Goal: Feedback & Contribution: Submit feedback/report problem

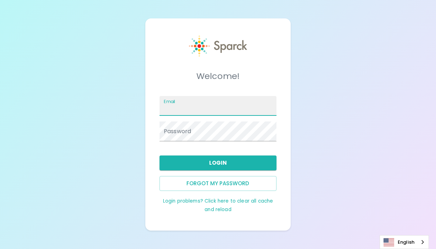
click at [178, 110] on input "Email" at bounding box center [218, 106] width 117 height 20
type input "[EMAIL_ADDRESS][DOMAIN_NAME]"
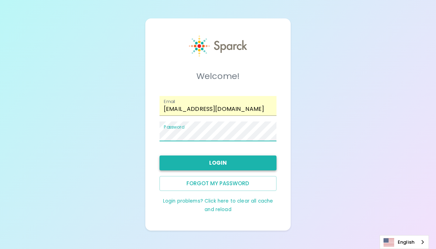
click at [235, 160] on button "Login" at bounding box center [218, 163] width 117 height 15
click at [206, 185] on button "Forgot my password" at bounding box center [218, 183] width 117 height 15
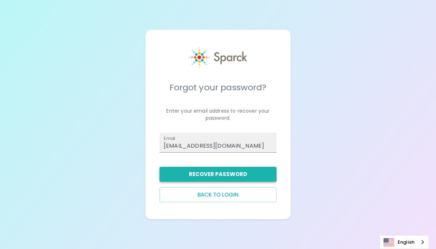
click at [252, 177] on button "Recover Password" at bounding box center [218, 174] width 117 height 15
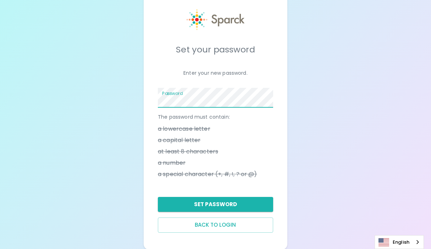
scroll to position [26, 0]
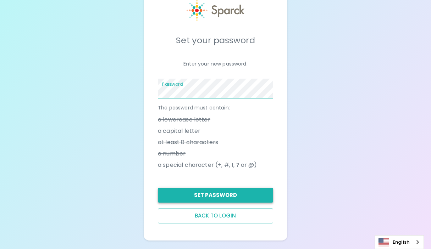
click at [222, 197] on button "Set Password" at bounding box center [215, 195] width 115 height 15
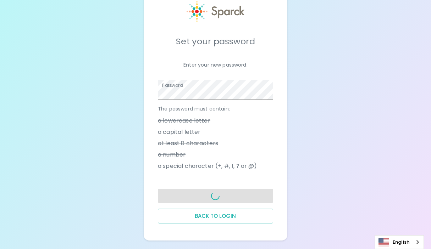
scroll to position [24, 0]
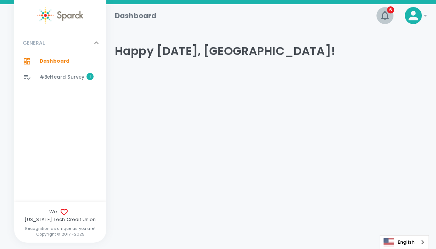
click at [387, 17] on icon "button" at bounding box center [384, 15] width 11 height 11
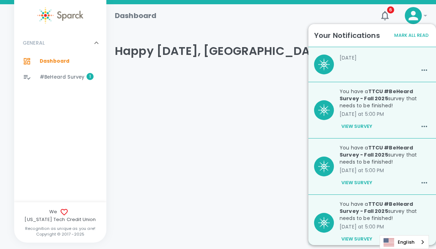
click at [418, 35] on button "Mark All Read" at bounding box center [412, 35] width 38 height 11
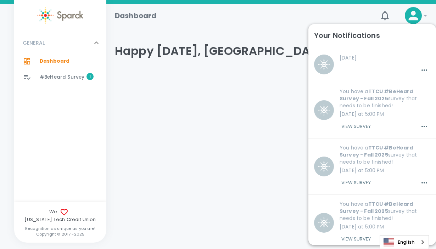
click at [82, 137] on div "GENERAL 0 Dashboard 0 #BeHeard Survey 1" at bounding box center [60, 117] width 92 height 170
click at [183, 115] on html "Skip Navigation Dashboard 6 ! GENERAL 0 Dashboard 0 #BeHeard Survey 1 We Texas …" at bounding box center [218, 57] width 436 height 115
click at [244, 3] on div "Dashboard 6 !" at bounding box center [268, 12] width 318 height 23
click at [383, 18] on icon "button" at bounding box center [384, 15] width 7 height 9
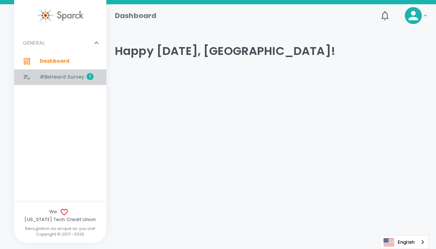
click at [66, 77] on span "#BeHeard Survey" at bounding box center [62, 77] width 45 height 7
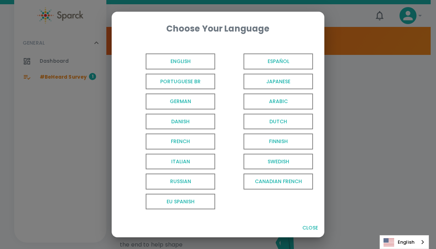
click at [195, 58] on span "English" at bounding box center [181, 62] width 70 height 16
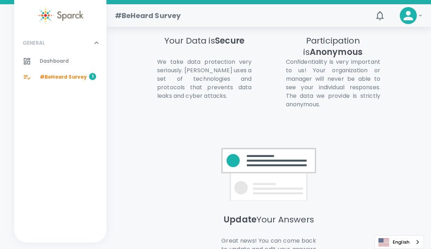
scroll to position [568, 0]
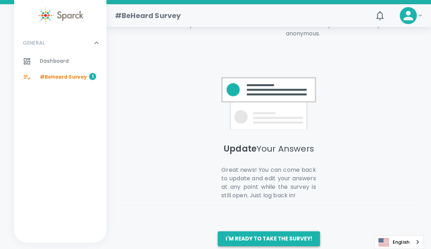
click at [298, 232] on button "I'm ready to take the survey!" at bounding box center [269, 239] width 102 height 15
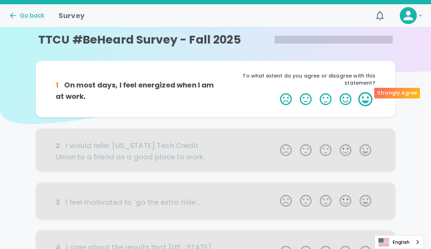
click at [363, 92] on label "5 Stars" at bounding box center [365, 99] width 20 height 14
click at [276, 92] on input "5 Stars" at bounding box center [276, 92] width 0 height 0
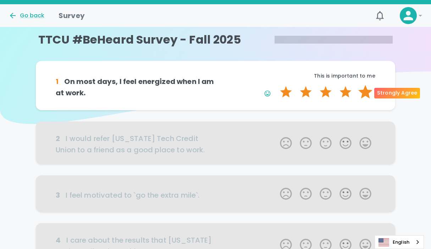
click at [366, 89] on label "5 Stars" at bounding box center [365, 92] width 20 height 14
click at [276, 85] on input "5 Stars" at bounding box center [276, 85] width 0 height 0
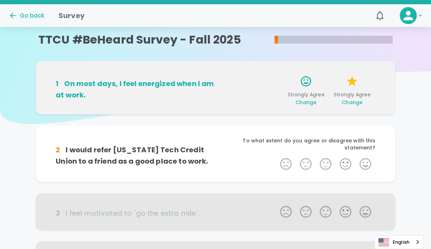
scroll to position [62, 0]
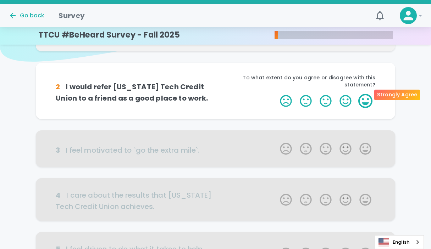
click at [365, 94] on label "5 Stars" at bounding box center [365, 101] width 20 height 14
click at [276, 94] on input "5 Stars" at bounding box center [276, 94] width 0 height 0
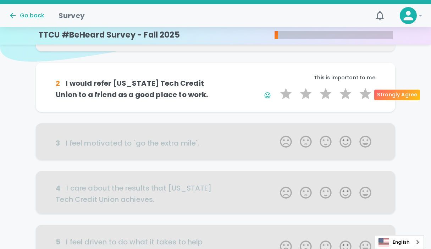
click at [365, 94] on label "5 Stars" at bounding box center [365, 94] width 20 height 14
click at [276, 87] on input "5 Stars" at bounding box center [276, 87] width 0 height 0
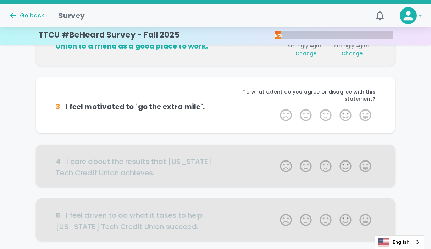
scroll to position [106, 0]
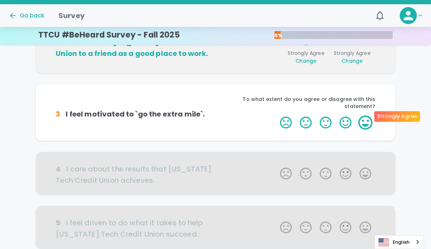
click at [367, 116] on label "5 Stars" at bounding box center [365, 123] width 20 height 14
click at [276, 115] on input "5 Stars" at bounding box center [276, 115] width 0 height 0
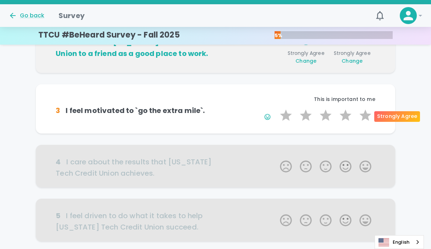
click at [367, 115] on label "5 Stars" at bounding box center [365, 116] width 20 height 14
click at [276, 109] on input "5 Stars" at bounding box center [276, 108] width 0 height 0
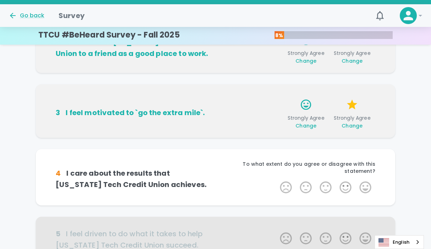
scroll to position [168, 0]
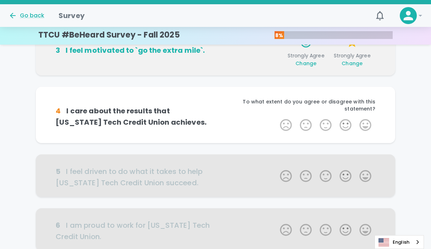
click at [420, 144] on div "1 On most days, I feel energized when I am at work. Strongly Agree Change Stron…" at bounding box center [215, 187] width 431 height 591
click at [414, 138] on div "1 On most days, I feel energized when I am at work. Strongly Agree Change Stron…" at bounding box center [215, 187] width 431 height 591
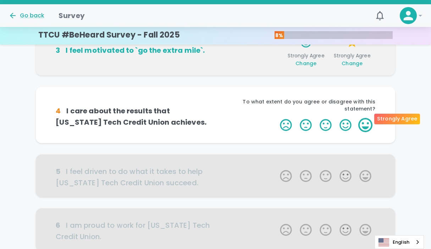
click at [366, 120] on label "5 Stars" at bounding box center [365, 125] width 20 height 14
click at [276, 118] on input "5 Stars" at bounding box center [276, 118] width 0 height 0
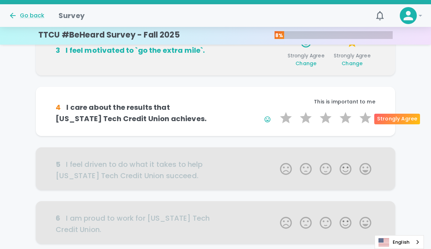
click at [366, 120] on label "5 Stars" at bounding box center [365, 118] width 20 height 14
click at [276, 111] on input "5 Stars" at bounding box center [276, 111] width 0 height 0
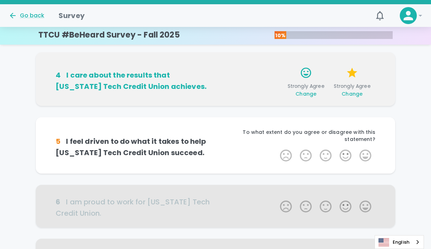
scroll to position [231, 0]
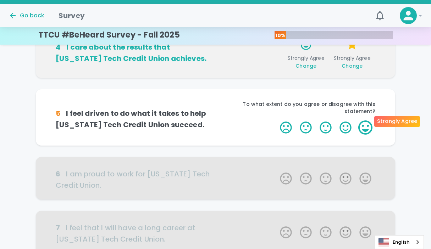
click at [361, 121] on label "5 Stars" at bounding box center [365, 128] width 20 height 14
click at [276, 120] on input "5 Stars" at bounding box center [276, 120] width 0 height 0
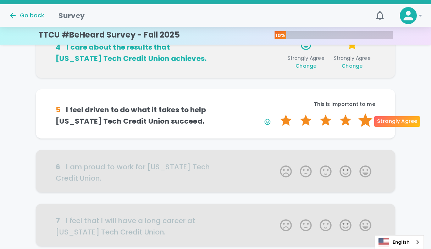
click at [363, 120] on label "5 Stars" at bounding box center [365, 120] width 20 height 14
click at [276, 113] on input "5 Stars" at bounding box center [276, 113] width 0 height 0
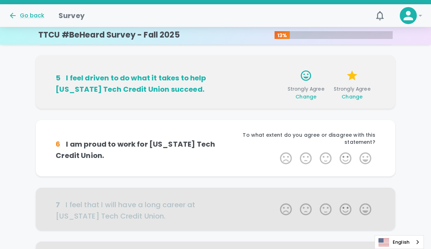
scroll to position [293, 0]
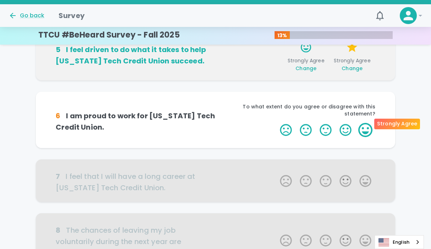
click at [367, 124] on label "5 Stars" at bounding box center [365, 130] width 20 height 14
click at [276, 123] on input "5 Stars" at bounding box center [276, 123] width 0 height 0
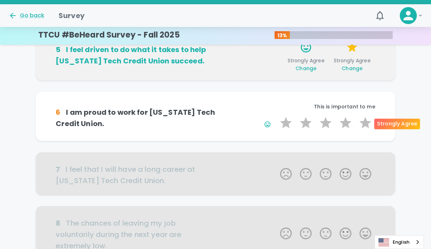
click at [367, 124] on label "5 Stars" at bounding box center [365, 123] width 20 height 14
click at [276, 116] on input "5 Stars" at bounding box center [276, 116] width 0 height 0
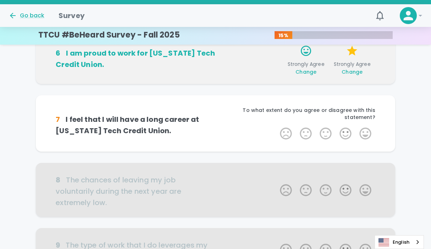
scroll to position [355, 0]
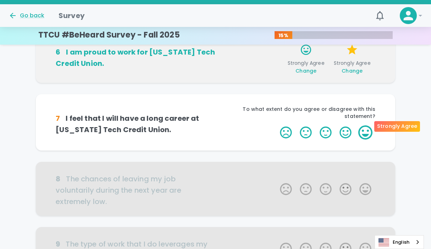
click at [366, 126] on label "5 Stars" at bounding box center [365, 133] width 20 height 14
click at [276, 125] on input "5 Stars" at bounding box center [276, 125] width 0 height 0
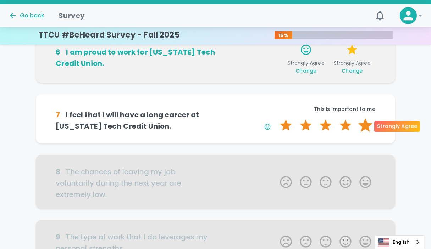
click at [367, 128] on label "5 Stars" at bounding box center [365, 125] width 20 height 14
click at [276, 118] on input "5 Stars" at bounding box center [276, 118] width 0 height 0
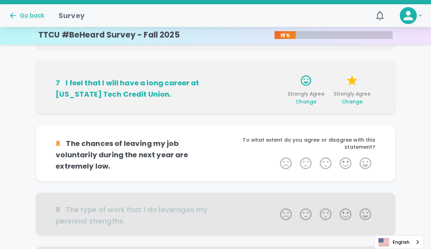
scroll to position [418, 0]
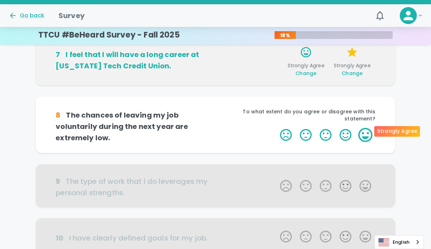
click at [363, 132] on label "5 Stars" at bounding box center [365, 135] width 20 height 14
click at [276, 128] on input "5 Stars" at bounding box center [276, 128] width 0 height 0
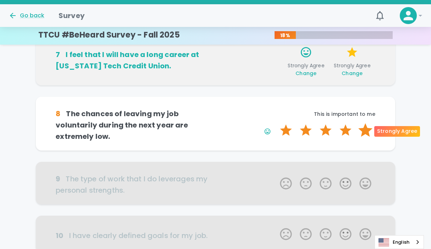
click at [366, 133] on label "5 Stars" at bounding box center [365, 130] width 20 height 14
click at [276, 123] on input "5 Stars" at bounding box center [276, 123] width 0 height 0
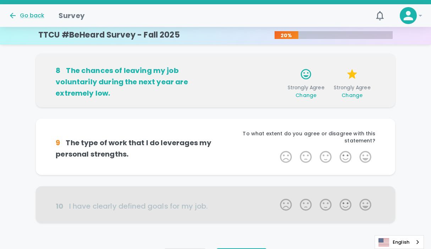
scroll to position [496, 0]
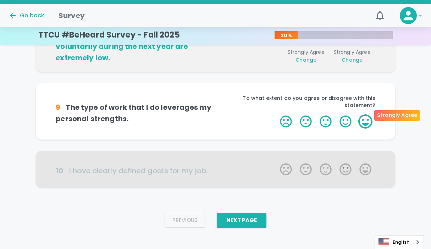
click at [362, 115] on label "5 Stars" at bounding box center [365, 122] width 20 height 14
click at [276, 114] on input "5 Stars" at bounding box center [276, 114] width 0 height 0
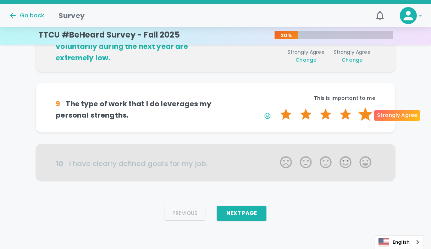
click at [363, 115] on label "5 Stars" at bounding box center [365, 114] width 20 height 14
click at [276, 107] on input "5 Stars" at bounding box center [276, 107] width 0 height 0
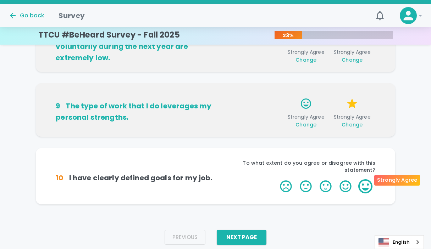
click at [366, 180] on label "5 Stars" at bounding box center [365, 186] width 20 height 14
click at [276, 179] on input "5 Stars" at bounding box center [276, 179] width 0 height 0
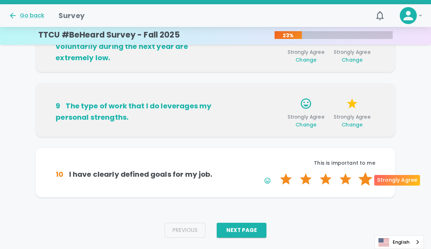
click at [366, 180] on label "5 Stars" at bounding box center [365, 179] width 20 height 14
click at [276, 172] on input "5 Stars" at bounding box center [276, 172] width 0 height 0
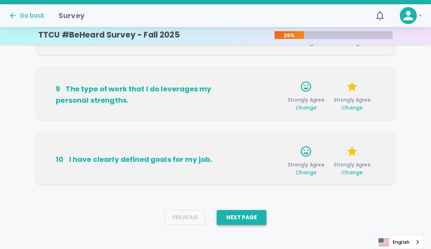
click at [244, 215] on button "Next Page" at bounding box center [242, 217] width 50 height 15
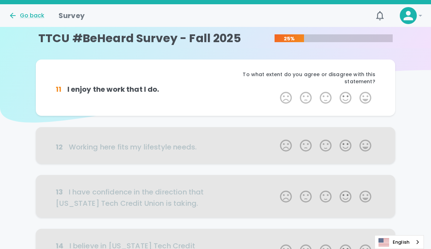
scroll to position [0, 0]
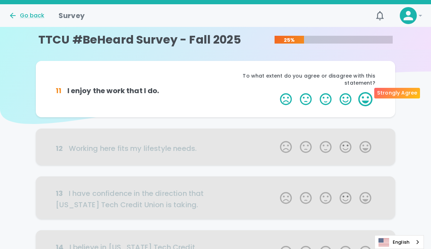
click at [368, 92] on label "5 Stars" at bounding box center [365, 99] width 20 height 14
click at [276, 92] on input "5 Stars" at bounding box center [276, 92] width 0 height 0
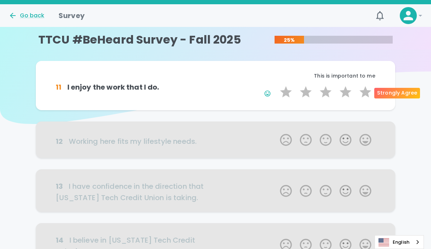
click at [368, 92] on label "5 Stars" at bounding box center [365, 92] width 20 height 14
click at [276, 85] on input "5 Stars" at bounding box center [276, 85] width 0 height 0
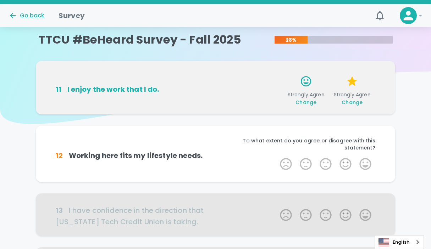
scroll to position [62, 0]
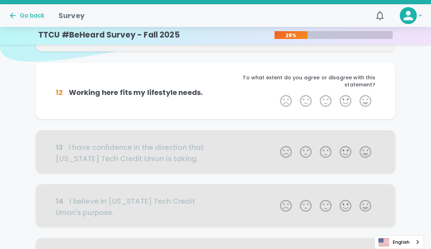
click at [368, 94] on label "5 Stars" at bounding box center [365, 101] width 20 height 14
click at [276, 94] on input "5 Stars" at bounding box center [276, 94] width 0 height 0
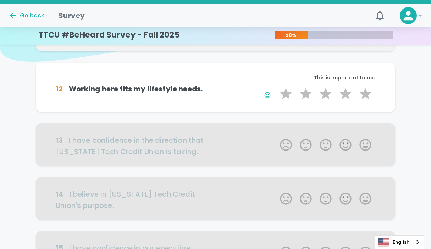
click at [368, 92] on label "5 Stars" at bounding box center [365, 94] width 20 height 14
click at [276, 87] on input "5 Stars" at bounding box center [276, 87] width 0 height 0
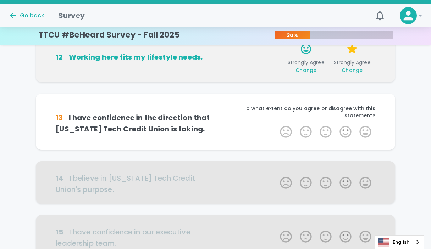
scroll to position [125, 0]
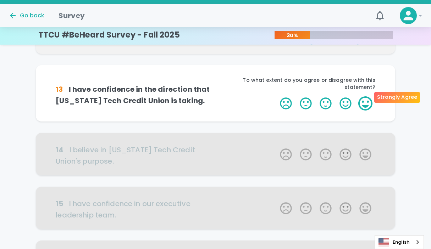
click at [367, 96] on label "5 Stars" at bounding box center [365, 103] width 20 height 14
click at [276, 96] on input "5 Stars" at bounding box center [276, 96] width 0 height 0
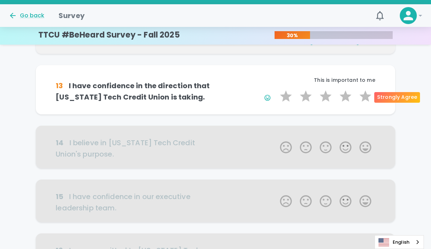
click at [367, 95] on label "5 Stars" at bounding box center [365, 96] width 20 height 14
click at [276, 89] on input "5 Stars" at bounding box center [276, 89] width 0 height 0
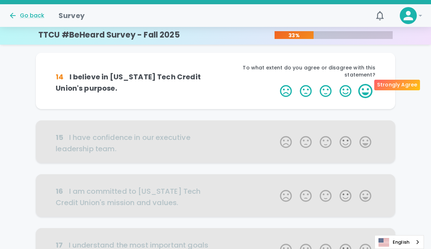
scroll to position [212, 0]
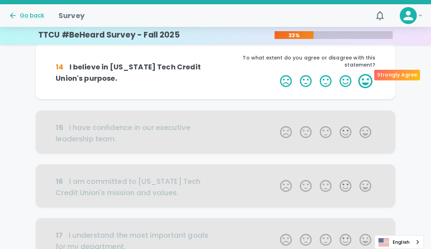
click at [365, 76] on label "5 Stars" at bounding box center [365, 81] width 20 height 14
click at [276, 74] on input "5 Stars" at bounding box center [276, 74] width 0 height 0
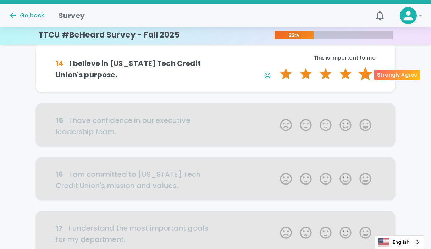
click at [366, 76] on label "5 Stars" at bounding box center [365, 74] width 20 height 14
click at [276, 67] on input "5 Stars" at bounding box center [276, 67] width 0 height 0
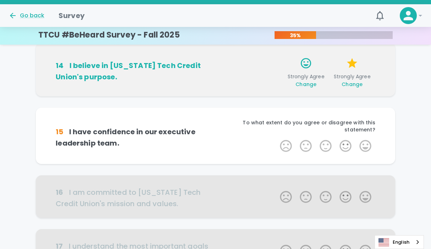
scroll to position [274, 0]
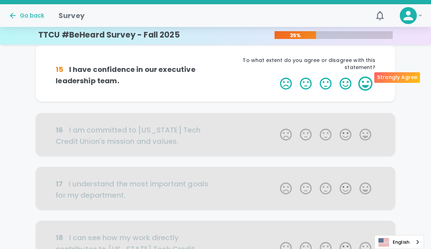
click at [367, 77] on label "5 Stars" at bounding box center [365, 84] width 20 height 14
click at [276, 76] on input "5 Stars" at bounding box center [276, 76] width 0 height 0
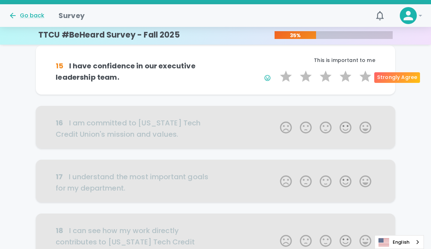
click at [367, 76] on label "5 Stars" at bounding box center [365, 77] width 20 height 14
click at [276, 70] on input "5 Stars" at bounding box center [276, 69] width 0 height 0
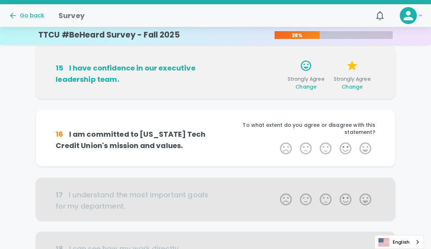
scroll to position [337, 0]
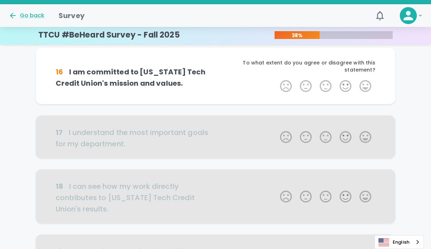
click at [367, 79] on label "5 Stars" at bounding box center [365, 86] width 20 height 14
click at [276, 79] on input "5 Stars" at bounding box center [276, 79] width 0 height 0
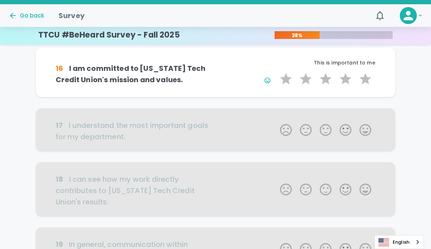
click at [367, 76] on label "5 Stars" at bounding box center [365, 79] width 20 height 14
click at [276, 72] on input "5 Stars" at bounding box center [276, 72] width 0 height 0
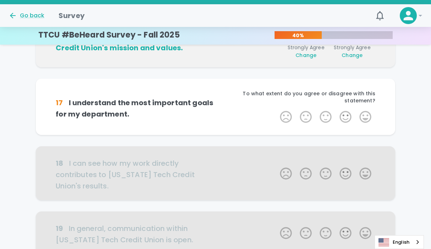
scroll to position [399, 0]
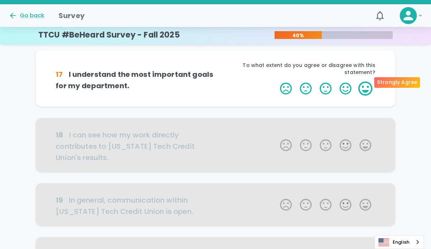
click at [367, 82] on label "5 Stars" at bounding box center [365, 89] width 20 height 14
click at [276, 81] on input "5 Stars" at bounding box center [276, 81] width 0 height 0
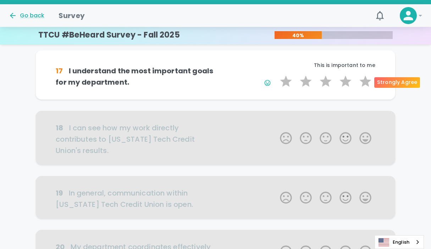
click at [367, 80] on label "5 Stars" at bounding box center [365, 81] width 20 height 14
click at [276, 74] on input "5 Stars" at bounding box center [276, 74] width 0 height 0
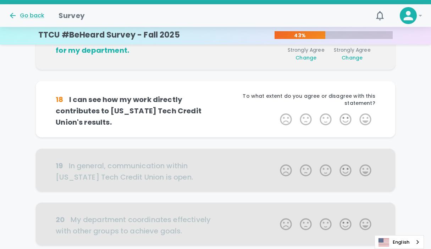
scroll to position [462, 0]
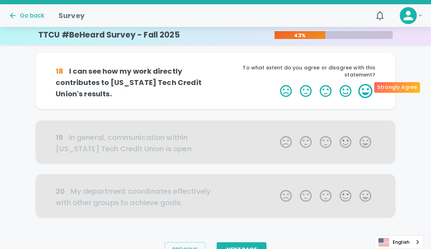
click at [366, 90] on label "5 Stars" at bounding box center [365, 91] width 20 height 14
click at [276, 84] on input "5 Stars" at bounding box center [276, 84] width 0 height 0
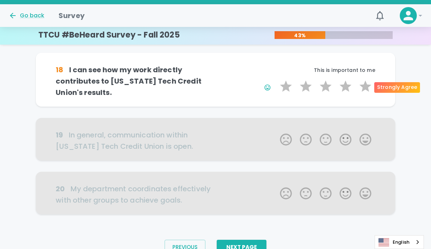
click at [366, 90] on label "5 Stars" at bounding box center [365, 86] width 20 height 14
click at [276, 79] on input "5 Stars" at bounding box center [276, 79] width 0 height 0
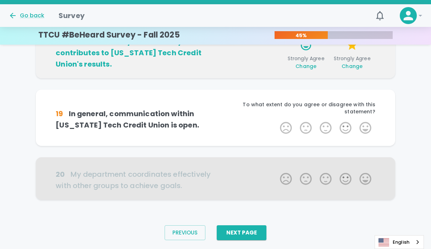
scroll to position [496, 0]
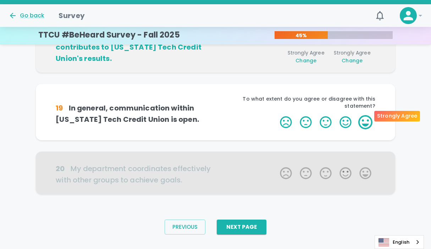
click at [365, 116] on label "5 Stars" at bounding box center [365, 122] width 20 height 14
click at [276, 115] on input "5 Stars" at bounding box center [276, 115] width 0 height 0
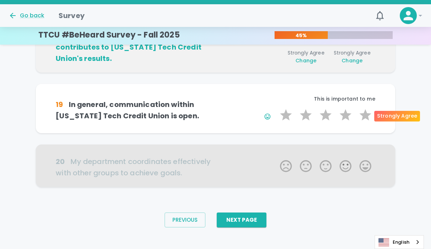
click at [365, 116] on label "5 Stars" at bounding box center [365, 115] width 20 height 14
click at [276, 108] on input "5 Stars" at bounding box center [276, 108] width 0 height 0
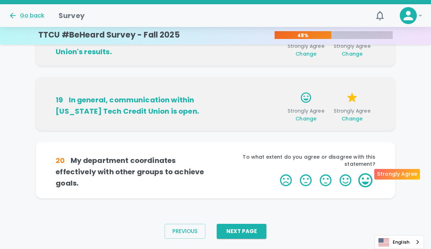
click at [370, 173] on label "5 Stars" at bounding box center [365, 180] width 20 height 14
click at [276, 173] on input "5 Stars" at bounding box center [276, 173] width 0 height 0
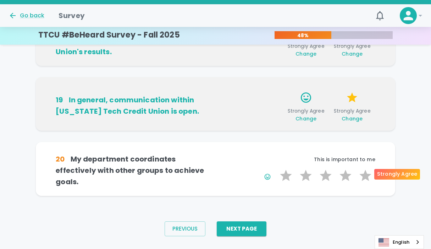
click at [370, 173] on label "5 Stars" at bounding box center [365, 176] width 20 height 14
click at [276, 169] on input "5 Stars" at bounding box center [276, 168] width 0 height 0
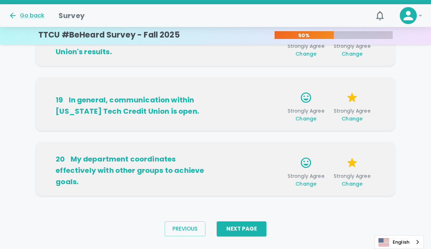
scroll to position [513, 0]
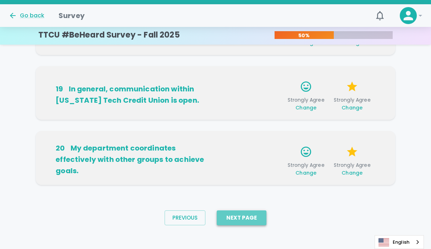
click at [256, 216] on button "Next Page" at bounding box center [242, 218] width 50 height 15
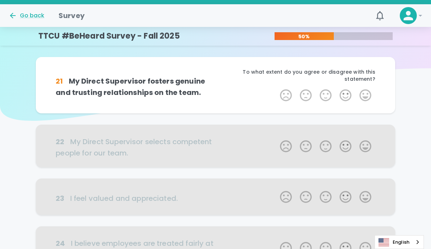
scroll to position [0, 0]
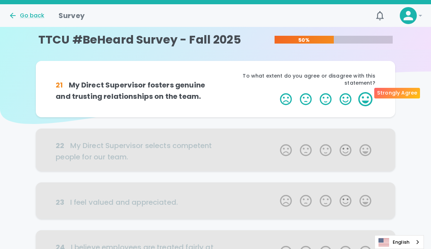
click at [366, 92] on label "5 Stars" at bounding box center [365, 99] width 20 height 14
click at [276, 92] on input "5 Stars" at bounding box center [276, 92] width 0 height 0
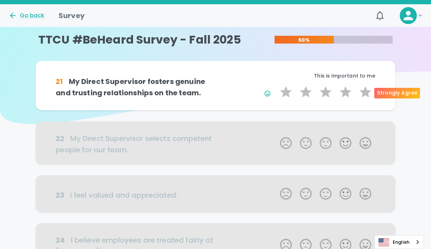
click at [366, 91] on label "5 Stars" at bounding box center [365, 92] width 20 height 14
click at [276, 85] on input "5 Stars" at bounding box center [276, 85] width 0 height 0
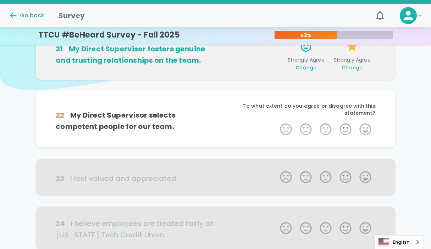
scroll to position [62, 0]
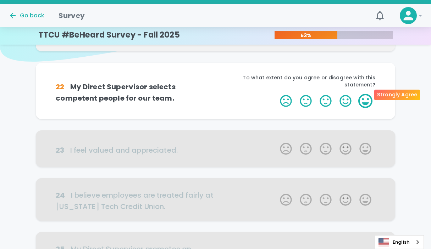
click at [363, 94] on label "5 Stars" at bounding box center [365, 101] width 20 height 14
click at [276, 94] on input "5 Stars" at bounding box center [276, 94] width 0 height 0
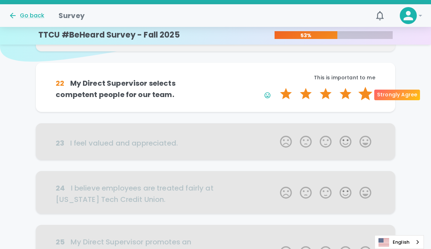
click at [365, 92] on label "5 Stars" at bounding box center [365, 94] width 20 height 14
click at [276, 87] on input "5 Stars" at bounding box center [276, 87] width 0 height 0
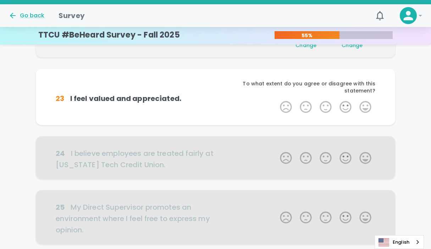
scroll to position [125, 0]
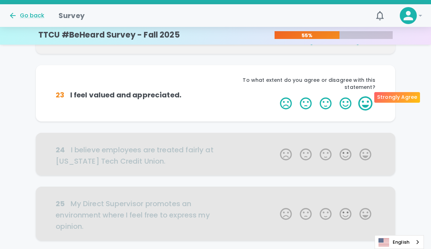
click at [366, 97] on label "5 Stars" at bounding box center [365, 103] width 20 height 14
click at [276, 96] on input "5 Stars" at bounding box center [276, 96] width 0 height 0
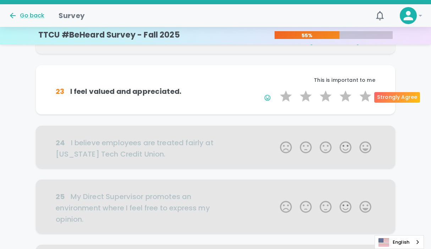
click at [366, 97] on label "5 Stars" at bounding box center [365, 96] width 20 height 14
click at [276, 89] on input "5 Stars" at bounding box center [276, 89] width 0 height 0
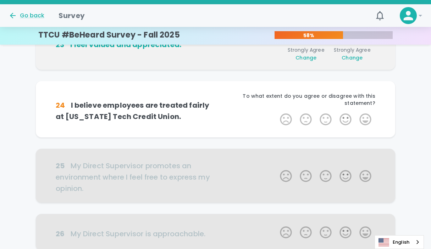
scroll to position [187, 0]
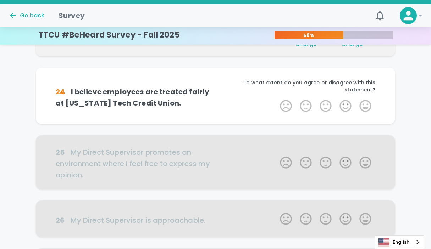
click at [366, 99] on label "5 Stars" at bounding box center [365, 106] width 20 height 14
click at [276, 99] on input "5 Stars" at bounding box center [276, 99] width 0 height 0
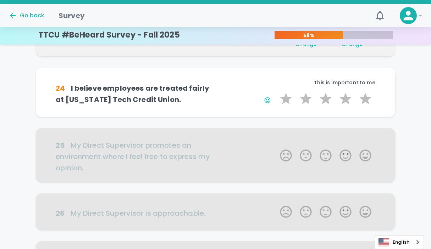
click at [366, 97] on label "5 Stars" at bounding box center [365, 99] width 20 height 14
click at [276, 92] on input "5 Stars" at bounding box center [276, 91] width 0 height 0
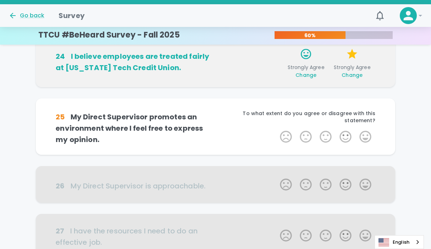
scroll to position [250, 0]
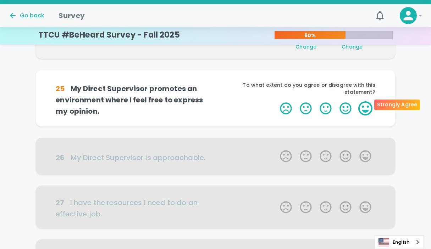
click at [366, 105] on label "5 Stars" at bounding box center [365, 108] width 20 height 14
click at [276, 101] on input "5 Stars" at bounding box center [276, 101] width 0 height 0
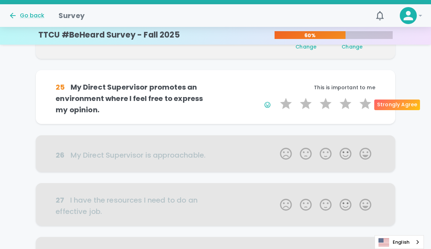
click at [366, 105] on label "5 Stars" at bounding box center [365, 104] width 20 height 14
click at [276, 97] on input "5 Stars" at bounding box center [276, 96] width 0 height 0
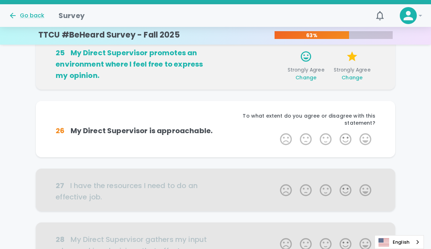
scroll to position [312, 0]
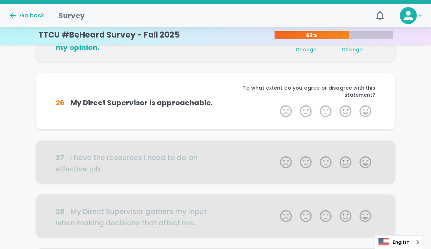
click at [366, 105] on label "5 Stars" at bounding box center [365, 111] width 20 height 14
click at [276, 104] on input "5 Stars" at bounding box center [276, 104] width 0 height 0
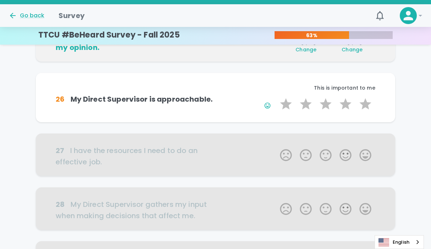
click at [366, 105] on label "5 Stars" at bounding box center [365, 104] width 20 height 14
click at [276, 97] on input "5 Stars" at bounding box center [276, 97] width 0 height 0
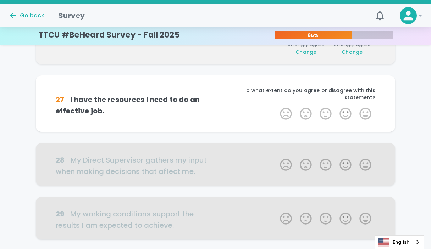
scroll to position [410, 0]
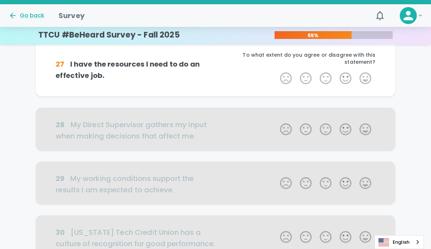
drag, startPoint x: 19, startPoint y: 118, endPoint x: 34, endPoint y: 88, distance: 32.8
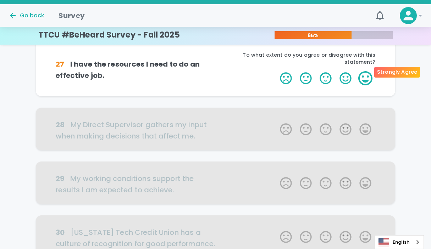
click at [364, 74] on label "5 Stars" at bounding box center [365, 78] width 20 height 14
click at [276, 71] on input "5 Stars" at bounding box center [276, 71] width 0 height 0
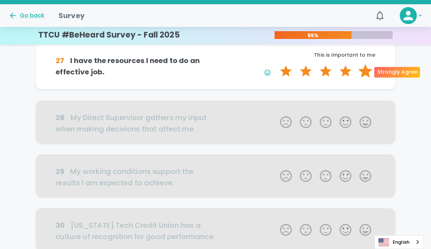
click at [364, 74] on label "5 Stars" at bounding box center [365, 71] width 20 height 14
click at [276, 64] on input "5 Stars" at bounding box center [276, 64] width 0 height 0
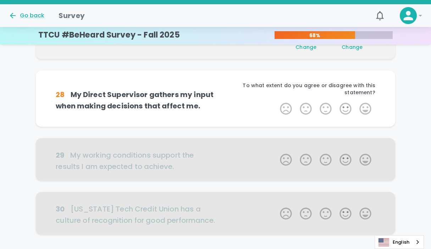
scroll to position [472, 0]
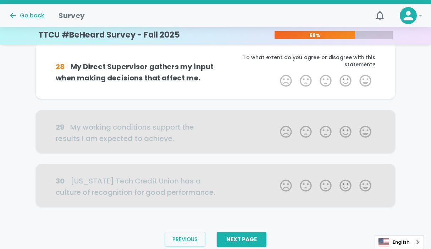
click at [364, 74] on label "5 Stars" at bounding box center [365, 81] width 20 height 14
click at [276, 74] on input "5 Stars" at bounding box center [276, 73] width 0 height 0
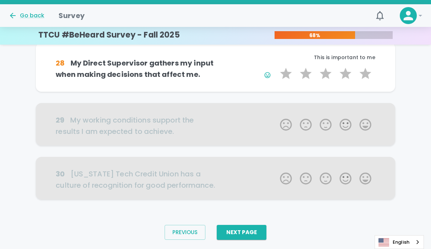
click at [364, 74] on label "5 Stars" at bounding box center [365, 74] width 20 height 14
click at [276, 67] on input "5 Stars" at bounding box center [276, 66] width 0 height 0
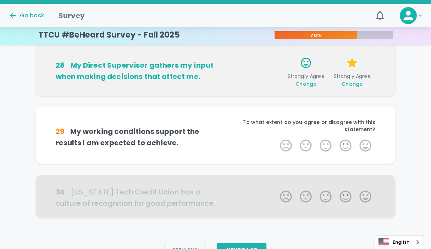
scroll to position [492, 0]
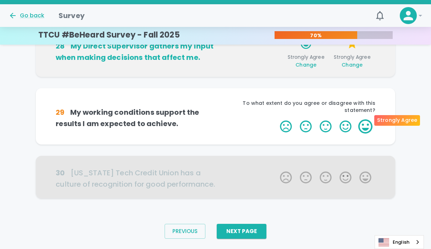
click at [366, 123] on label "5 Stars" at bounding box center [365, 127] width 20 height 14
click at [276, 120] on input "5 Stars" at bounding box center [276, 119] width 0 height 0
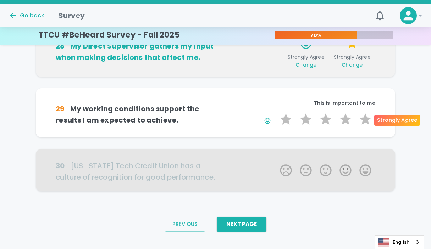
click at [366, 123] on label "5 Stars" at bounding box center [365, 119] width 20 height 14
click at [276, 112] on input "5 Stars" at bounding box center [276, 112] width 0 height 0
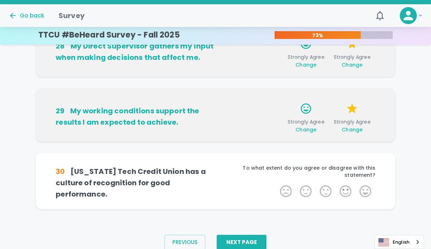
scroll to position [502, 0]
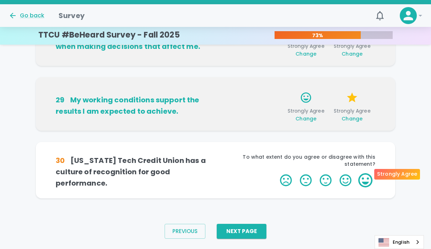
click at [367, 178] on label "5 Stars" at bounding box center [365, 180] width 20 height 14
click at [276, 173] on input "5 Stars" at bounding box center [276, 173] width 0 height 0
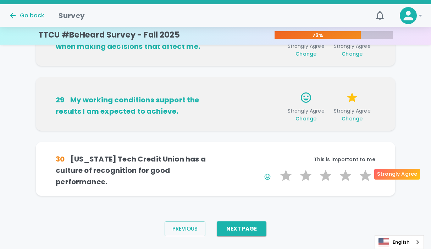
click at [367, 178] on label "5 Stars" at bounding box center [365, 176] width 20 height 14
click at [276, 169] on input "5 Stars" at bounding box center [276, 168] width 0 height 0
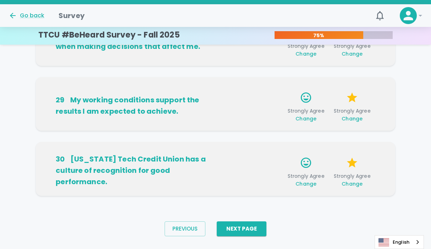
scroll to position [513, 0]
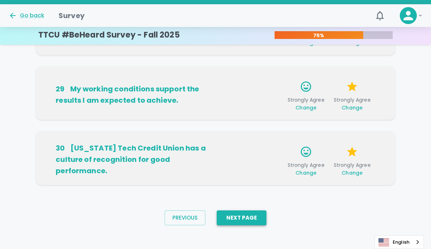
click at [256, 220] on button "Next Page" at bounding box center [242, 218] width 50 height 15
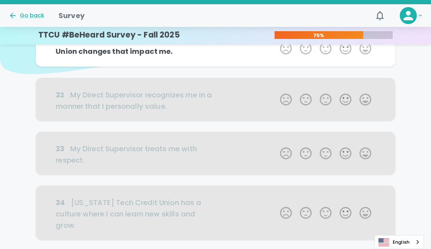
scroll to position [0, 0]
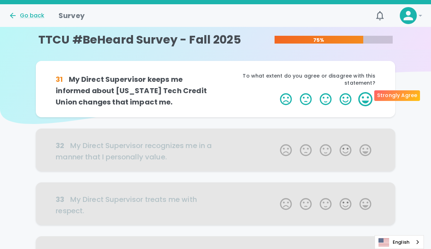
click at [365, 93] on label "5 Stars" at bounding box center [365, 99] width 20 height 14
click at [276, 92] on input "5 Stars" at bounding box center [276, 92] width 0 height 0
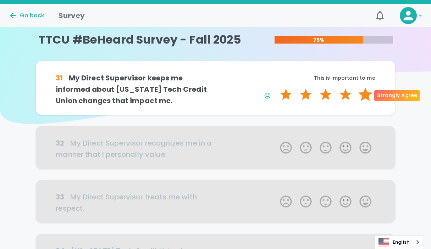
click at [365, 94] on label "5 Stars" at bounding box center [365, 95] width 20 height 14
click at [276, 88] on input "5 Stars" at bounding box center [276, 87] width 0 height 0
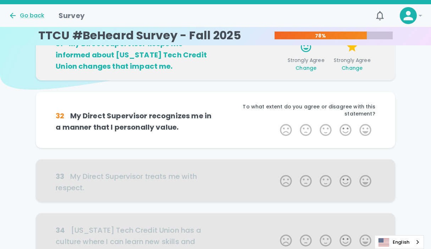
scroll to position [62, 0]
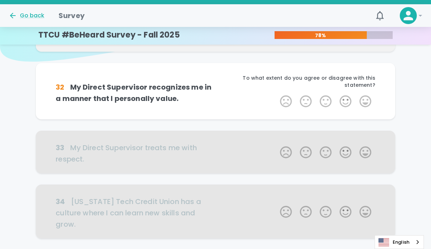
click at [365, 94] on label "5 Stars" at bounding box center [365, 101] width 20 height 14
click at [276, 94] on input "5 Stars" at bounding box center [276, 94] width 0 height 0
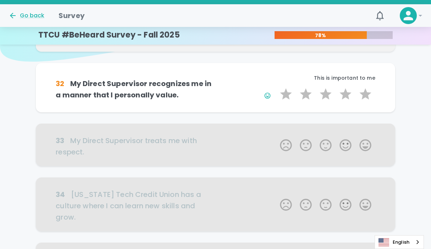
click at [365, 94] on label "5 Stars" at bounding box center [365, 94] width 20 height 14
click at [276, 87] on input "5 Stars" at bounding box center [276, 87] width 0 height 0
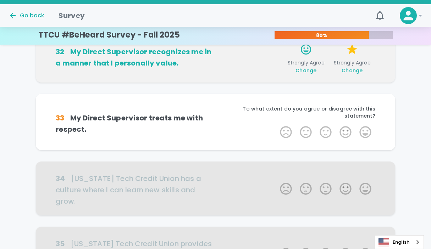
scroll to position [125, 0]
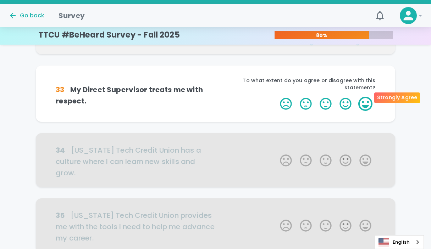
click at [366, 98] on label "5 Stars" at bounding box center [365, 104] width 20 height 14
click at [276, 97] on input "5 Stars" at bounding box center [276, 96] width 0 height 0
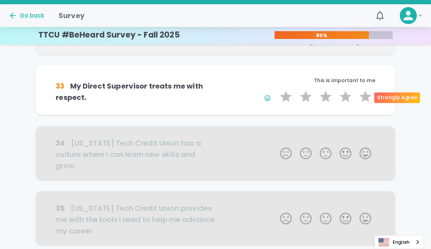
click at [366, 98] on label "5 Stars" at bounding box center [365, 97] width 20 height 14
click at [276, 90] on input "5 Stars" at bounding box center [276, 89] width 0 height 0
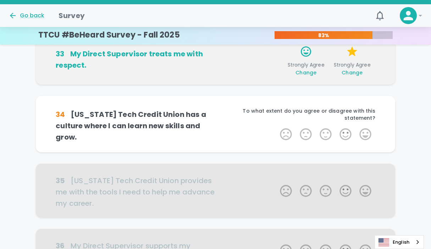
scroll to position [187, 0]
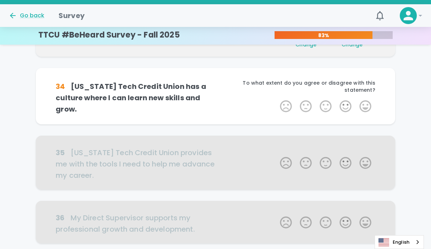
click at [366, 99] on label "5 Stars" at bounding box center [365, 106] width 20 height 14
click at [276, 99] on input "5 Stars" at bounding box center [276, 99] width 0 height 0
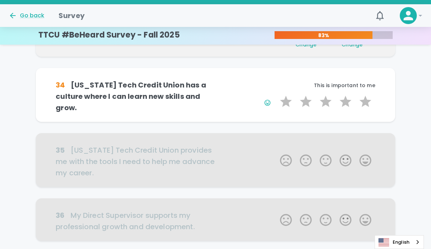
click at [366, 98] on label "5 Stars" at bounding box center [365, 102] width 20 height 14
click at [276, 95] on input "5 Stars" at bounding box center [276, 94] width 0 height 0
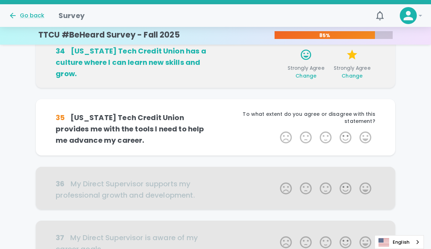
scroll to position [250, 0]
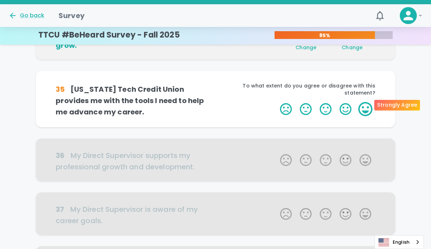
click at [366, 106] on label "5 Stars" at bounding box center [365, 109] width 20 height 14
click at [276, 102] on input "5 Stars" at bounding box center [276, 102] width 0 height 0
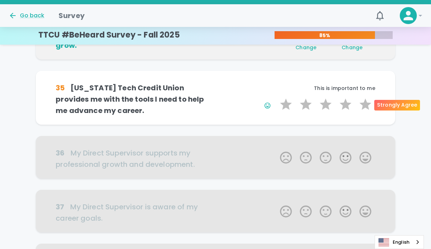
click at [366, 106] on label "5 Stars" at bounding box center [365, 105] width 20 height 14
click at [276, 98] on input "5 Stars" at bounding box center [276, 97] width 0 height 0
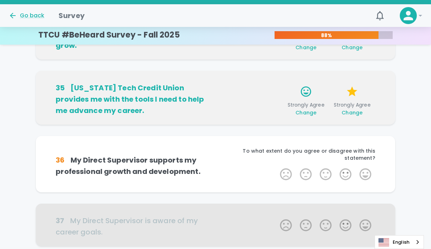
scroll to position [312, 0]
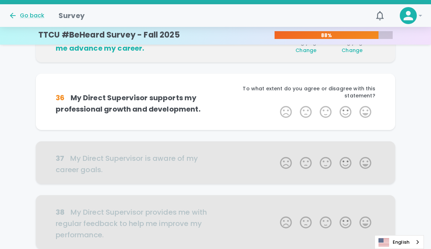
click at [366, 106] on label "5 Stars" at bounding box center [365, 112] width 20 height 14
click at [276, 105] on input "5 Stars" at bounding box center [276, 105] width 0 height 0
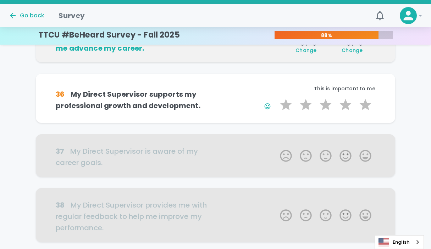
click at [366, 106] on label "5 Stars" at bounding box center [365, 105] width 20 height 14
click at [276, 98] on input "5 Stars" at bounding box center [276, 98] width 0 height 0
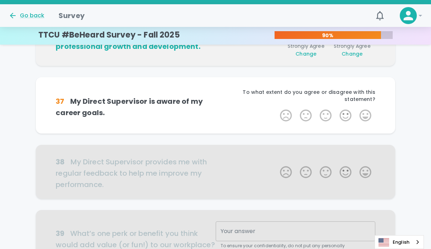
scroll to position [374, 0]
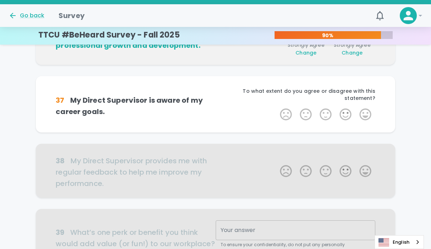
click at [366, 107] on label "5 Stars" at bounding box center [365, 114] width 20 height 14
click at [276, 107] on input "5 Stars" at bounding box center [276, 107] width 0 height 0
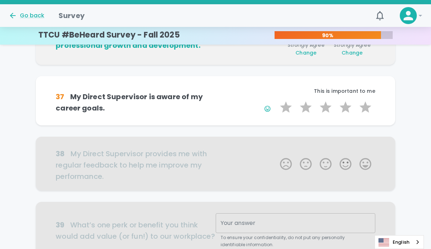
click at [366, 106] on label "5 Stars" at bounding box center [365, 107] width 20 height 14
click at [276, 100] on input "5 Stars" at bounding box center [276, 100] width 0 height 0
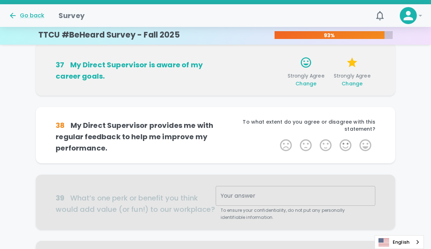
scroll to position [437, 0]
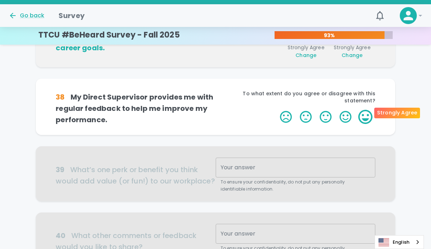
click at [366, 112] on label "5 Stars" at bounding box center [365, 117] width 20 height 14
click at [276, 110] on input "5 Stars" at bounding box center [276, 110] width 0 height 0
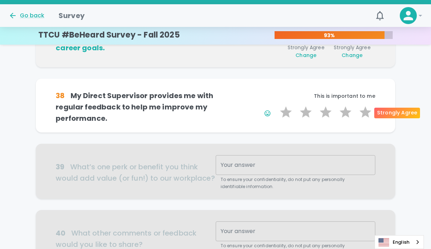
click at [366, 112] on label "5 Stars" at bounding box center [365, 112] width 20 height 14
click at [276, 105] on input "5 Stars" at bounding box center [276, 105] width 0 height 0
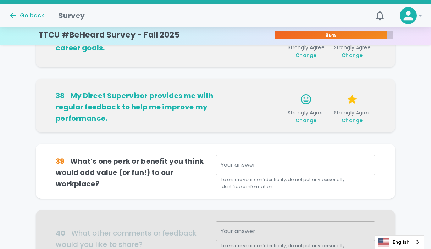
scroll to position [499, 0]
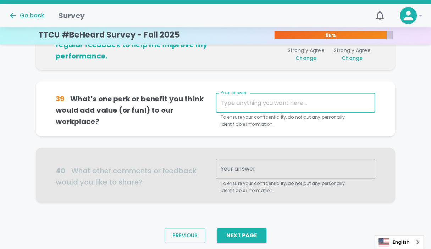
click at [268, 102] on textarea "Your answer" at bounding box center [296, 103] width 150 height 8
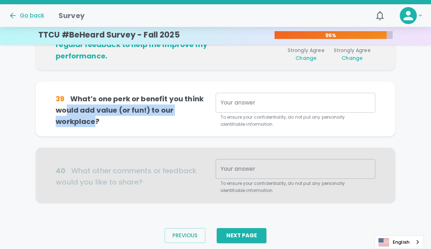
drag, startPoint x: 96, startPoint y: 122, endPoint x: 68, endPoint y: 111, distance: 30.5
click at [68, 111] on h6 "39 What’s one perk or benefit you think would add value (or fun!) to our workpl…" at bounding box center [136, 110] width 160 height 34
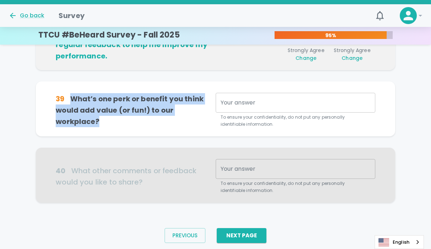
drag, startPoint x: 68, startPoint y: 111, endPoint x: 71, endPoint y: 96, distance: 16.0
click at [71, 96] on h6 "39 What’s one perk or benefit you think would add value (or fun!) to our workpl…" at bounding box center [136, 110] width 160 height 34
copy h6 "What’s one perk or benefit you think would add value (or fun!) to our workplace?"
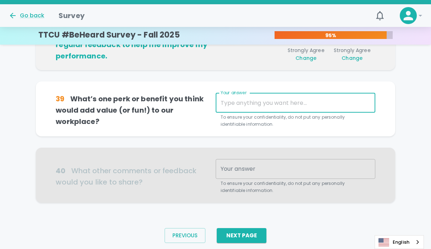
click at [274, 102] on textarea "Your answer" at bounding box center [296, 103] width 150 height 8
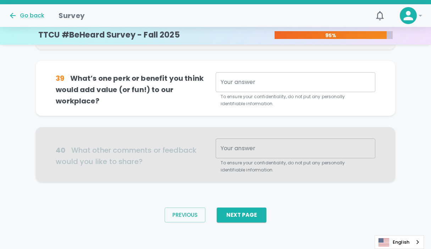
scroll to position [521, 0]
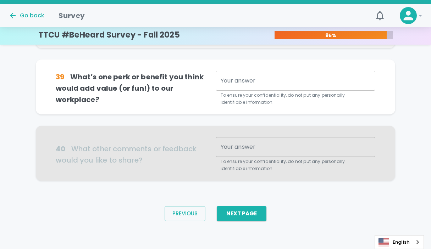
click at [266, 82] on textarea "Your answer" at bounding box center [296, 81] width 150 height 8
click at [272, 85] on div "x Your answer" at bounding box center [296, 81] width 160 height 20
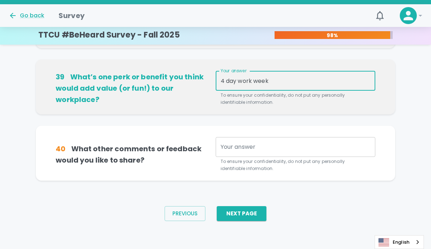
type textarea "4 day work week"
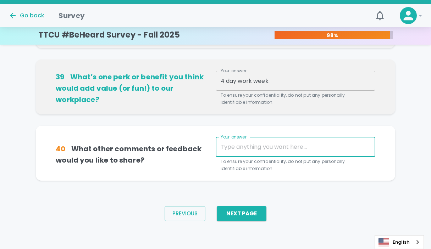
click at [266, 150] on textarea "Your answer" at bounding box center [296, 147] width 150 height 8
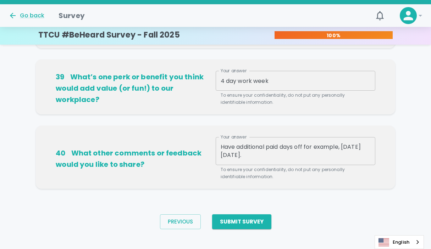
click at [254, 153] on textarea "Have additional paid days off for example, Black Friday." at bounding box center [296, 151] width 150 height 16
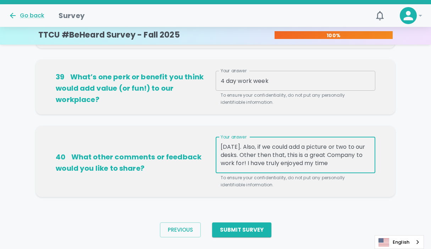
scroll to position [16, 0]
click at [295, 165] on textarea "Have additional paid days off for example, Black Friday. Also, if we could add …" at bounding box center [296, 155] width 150 height 24
click at [320, 161] on textarea "Have additional paid days off for example, Black Friday. Also, if we could add …" at bounding box center [296, 155] width 150 height 24
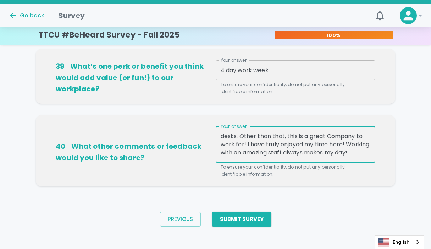
scroll to position [538, 0]
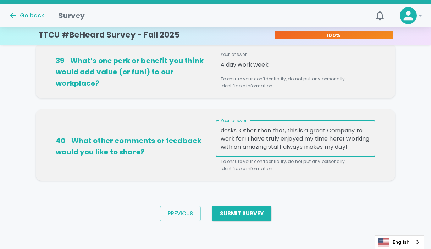
click at [255, 142] on textarea "Have additional paid days off for example, Black Friday. Also, if we could add …" at bounding box center [296, 139] width 150 height 24
click at [253, 140] on textarea "Have additional paid days off for example, Black Friday. Also, if we could add …" at bounding box center [296, 139] width 150 height 24
drag, startPoint x: 297, startPoint y: 138, endPoint x: 321, endPoint y: 137, distance: 24.1
click at [321, 137] on textarea "Have additional paid days off for example, Black Friday. Also, if we could add …" at bounding box center [296, 139] width 150 height 24
click at [326, 137] on textarea "Have additional paid days off for example, Black Friday. Also, if we could add …" at bounding box center [296, 139] width 150 height 24
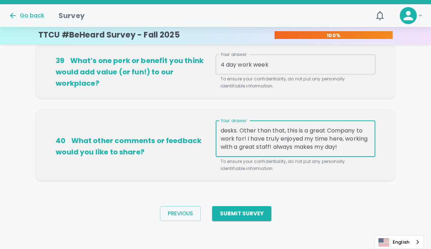
drag, startPoint x: 326, startPoint y: 137, endPoint x: 345, endPoint y: 152, distance: 23.7
click at [345, 152] on div "Have additional paid days off for example, Black Friday. Also, if we could add …" at bounding box center [296, 139] width 160 height 36
type textarea "Have additional paid days off for example, Black Friday. Also, if we could add …"
click at [245, 214] on button "Submit Survey" at bounding box center [241, 213] width 59 height 15
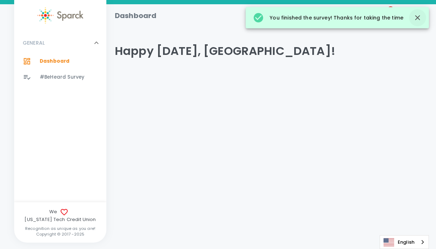
click at [418, 20] on icon "button" at bounding box center [417, 17] width 9 height 9
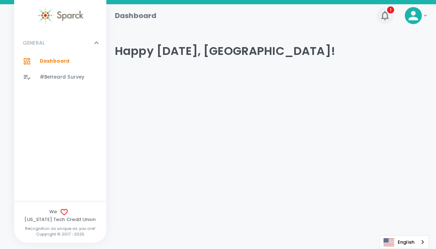
click at [385, 17] on icon "button" at bounding box center [384, 15] width 11 height 11
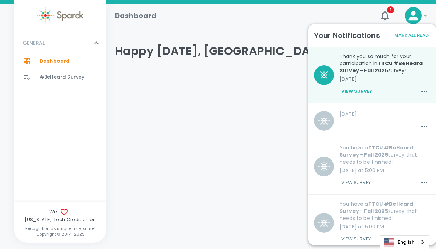
click at [266, 25] on div "Dashboard 1 !" at bounding box center [271, 15] width 330 height 23
click at [424, 15] on icon at bounding box center [425, 15] width 9 height 9
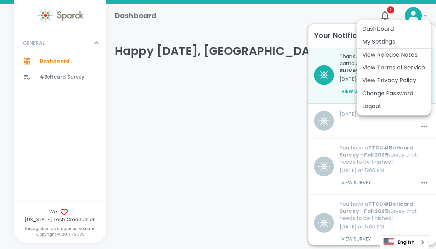
click at [372, 106] on li "Logout" at bounding box center [394, 106] width 74 height 13
